Goal: Communication & Community: Ask a question

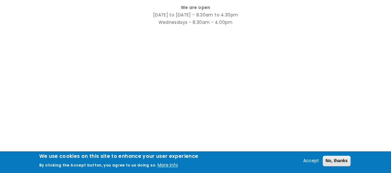
scroll to position [247, 0]
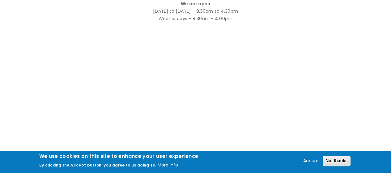
click at [166, 171] on div "We use cookies on this site to enhance your user experience By clicking the Acc…" at bounding box center [195, 162] width 391 height 22
click at [338, 159] on button "No, thanks" at bounding box center [337, 160] width 28 height 11
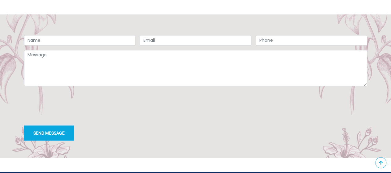
scroll to position [494, 0]
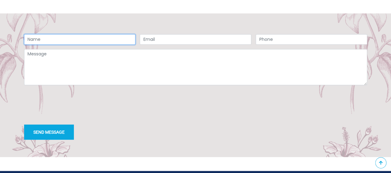
type input "[PERSON_NAME]"
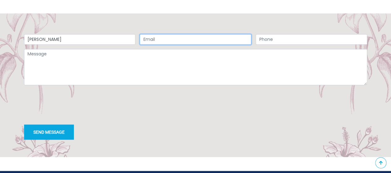
type input "[PERSON_NAME][EMAIL_ADDRESS][DOMAIN_NAME]"
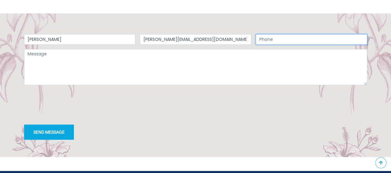
type input "02080589005"
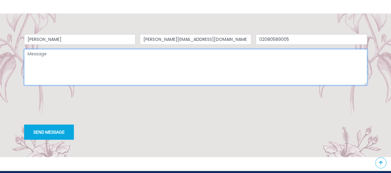
type textarea "Hi, Hope you're doing well. While researching your industry, I came across your…"
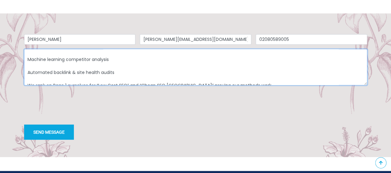
scroll to position [182, 0]
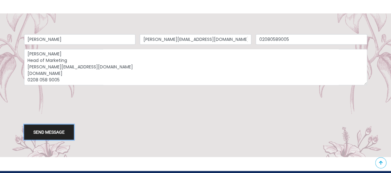
click at [49, 132] on button "Send message" at bounding box center [49, 131] width 50 height 15
